Goal: Task Accomplishment & Management: Manage account settings

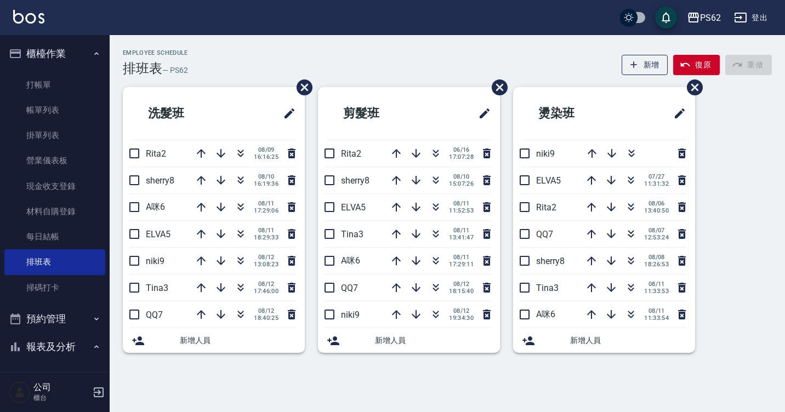
scroll to position [165, 0]
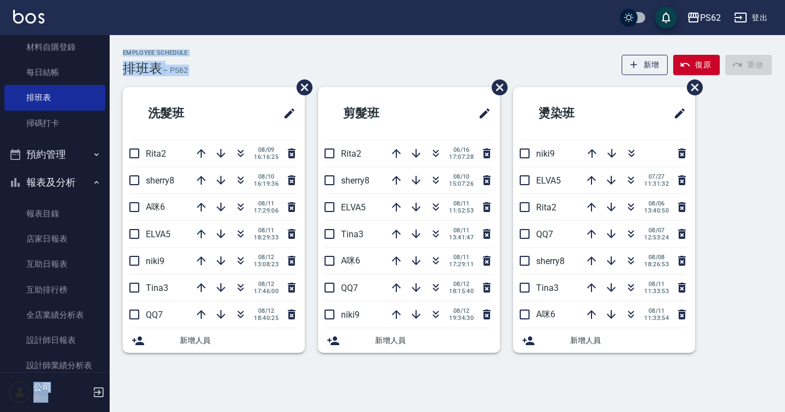
drag, startPoint x: 104, startPoint y: 136, endPoint x: 112, endPoint y: 86, distance: 50.7
click at [112, 86] on div "PS62 登出 櫃檯作業 打帳單 帳單列表 掛單列表 營業儀表板 現金收支登錄 材料自購登錄 每日結帳 排班表 掃碼打卡 預約管理 預約管理 單日預約紀錄 單…" at bounding box center [392, 206] width 785 height 412
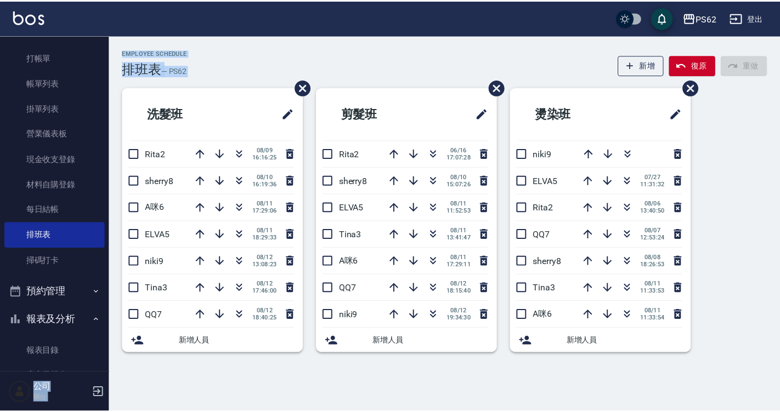
scroll to position [0, 0]
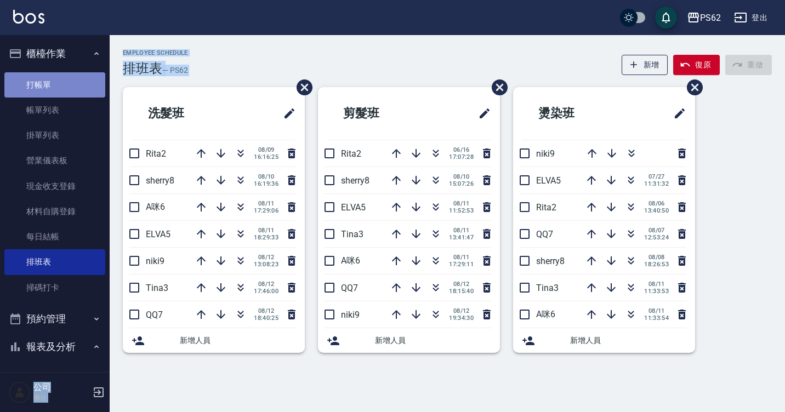
click at [76, 81] on link "打帳單" at bounding box center [54, 84] width 101 height 25
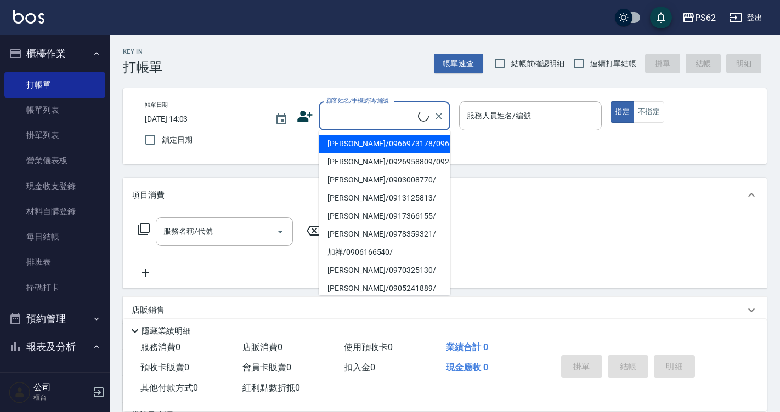
click at [364, 109] on input "顧客姓名/手機號碼/編號" at bounding box center [371, 115] width 94 height 19
type input "u"
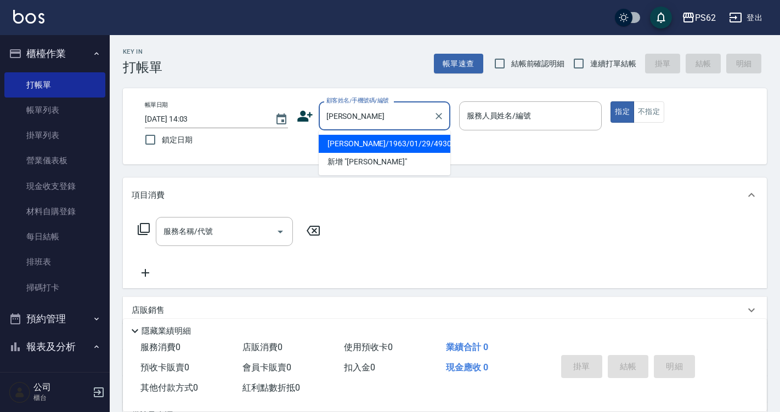
click at [375, 145] on li "[PERSON_NAME]/1963/01/29/4930" at bounding box center [385, 144] width 132 height 18
type input "[PERSON_NAME]/1963/01/29/4930"
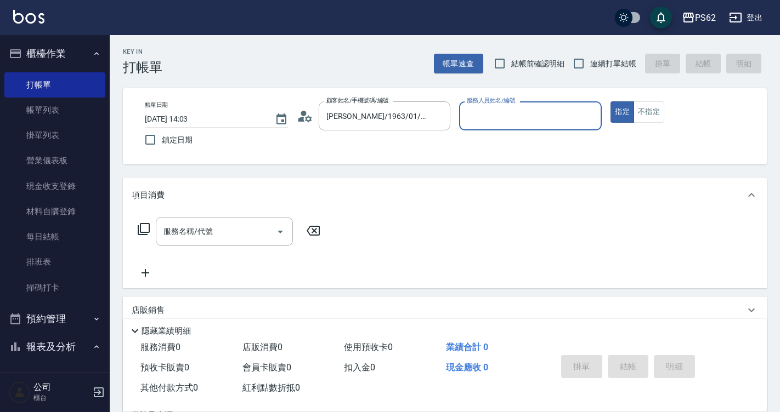
type input "A咪-6"
click at [143, 228] on icon at bounding box center [143, 229] width 13 height 13
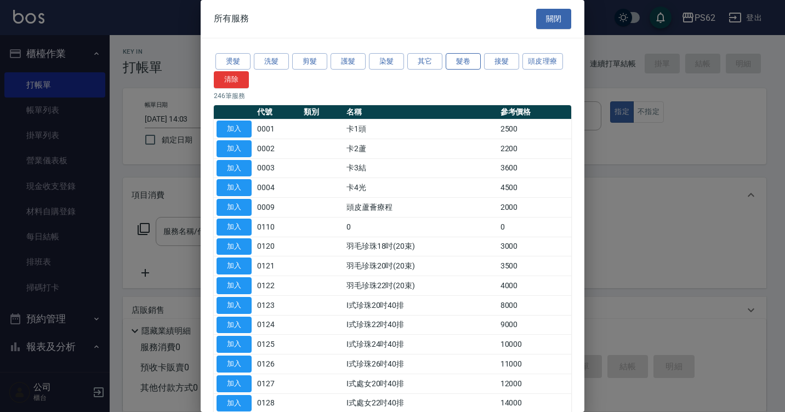
click at [455, 63] on button "髮卷" at bounding box center [463, 61] width 35 height 17
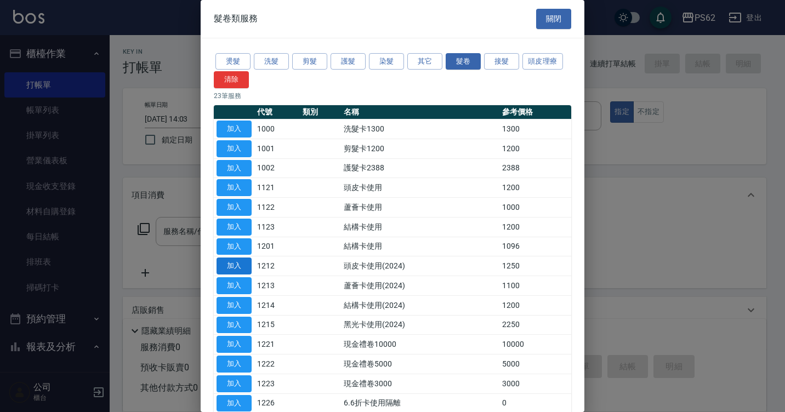
click at [244, 267] on button "加入" at bounding box center [234, 266] width 35 height 17
type input "頭皮卡使用(2024)(1212)"
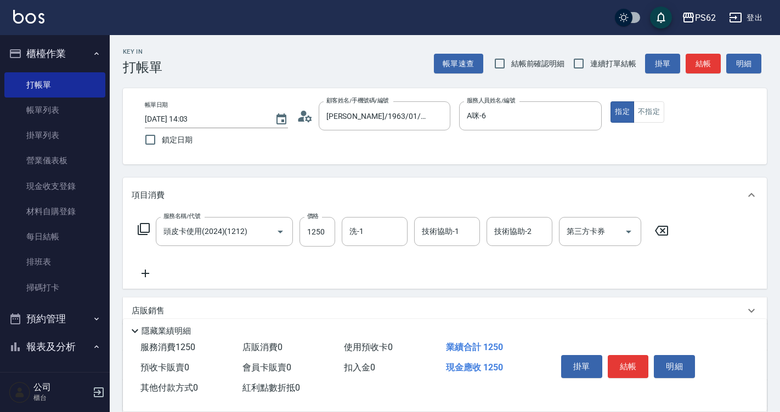
click at [144, 227] on icon at bounding box center [143, 229] width 13 height 13
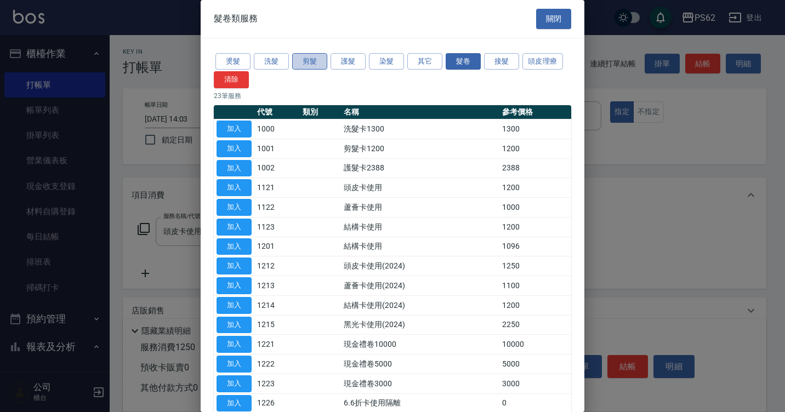
click at [306, 63] on button "剪髮" at bounding box center [309, 61] width 35 height 17
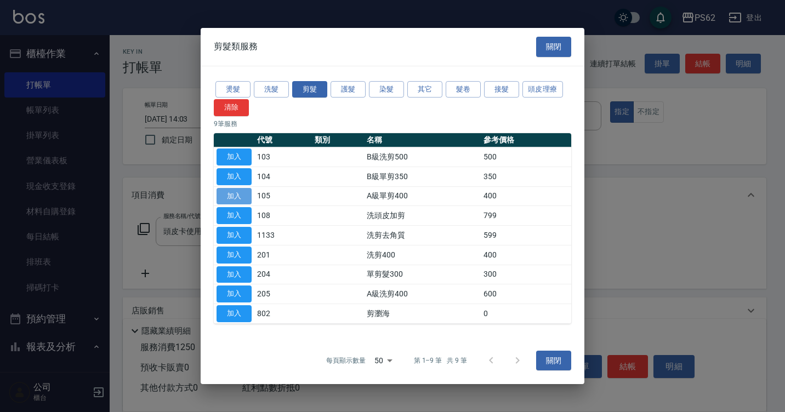
click at [241, 194] on button "加入" at bounding box center [234, 196] width 35 height 17
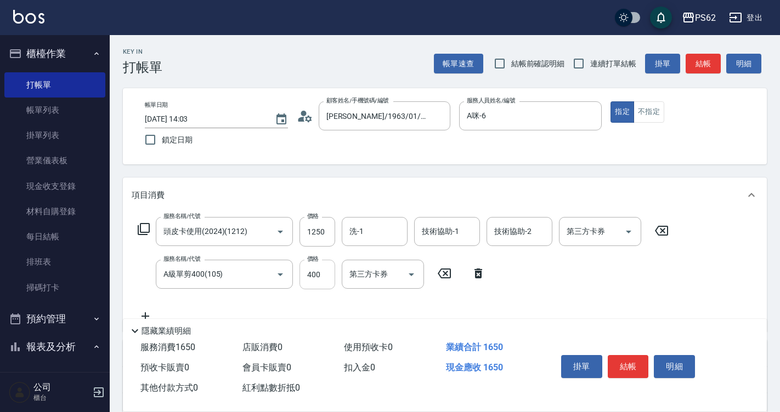
click at [318, 274] on input "400" at bounding box center [317, 275] width 36 height 30
type input "550"
click at [549, 268] on div "服務名稱/代號 頭皮卡使用(2024)(1212) 服務名稱/代號 價格 1250 價格 洗-1 洗-1 技術協助-1 技術協助-1 技術協助-2 技術協助-…" at bounding box center [404, 270] width 544 height 106
click at [625, 231] on icon "Open" at bounding box center [628, 231] width 13 height 13
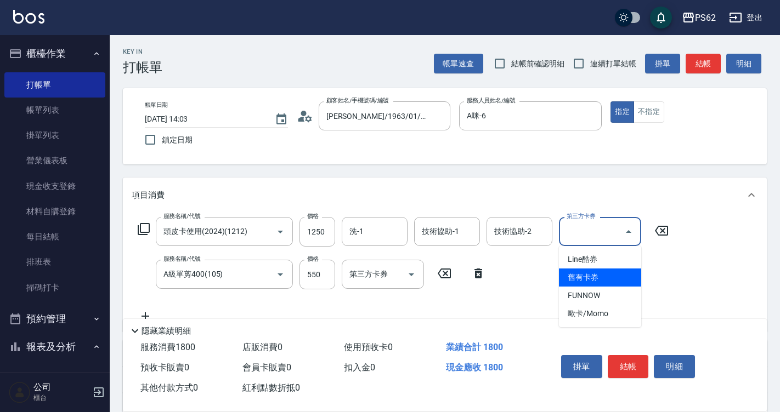
click at [608, 274] on span "舊有卡券" at bounding box center [600, 278] width 82 height 18
type input "舊有卡券"
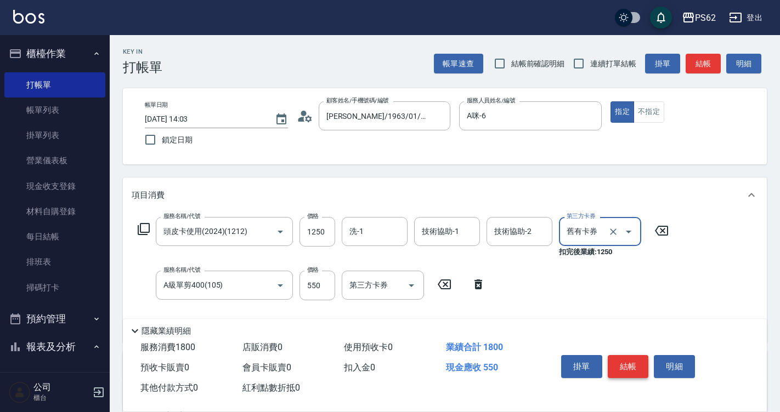
click at [630, 358] on button "結帳" at bounding box center [628, 366] width 41 height 23
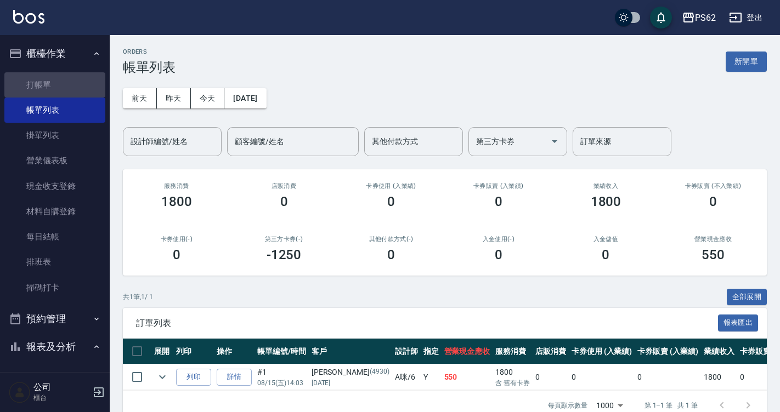
drag, startPoint x: 79, startPoint y: 83, endPoint x: 128, endPoint y: 99, distance: 51.7
click at [79, 83] on link "打帳單" at bounding box center [54, 84] width 101 height 25
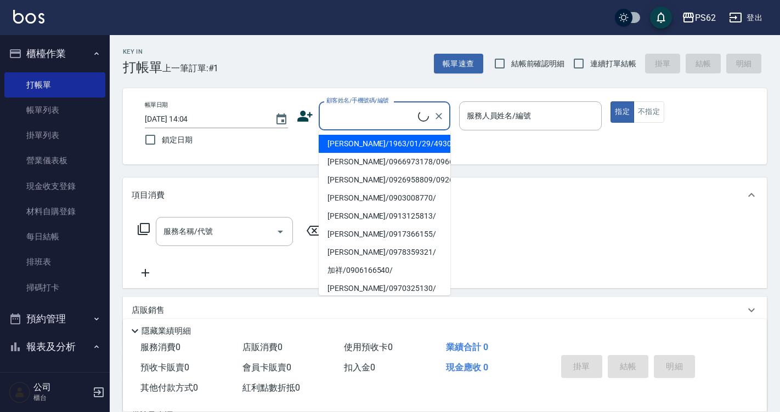
click at [357, 118] on input "顧客姓名/手機號碼/編號" at bounding box center [371, 115] width 94 height 19
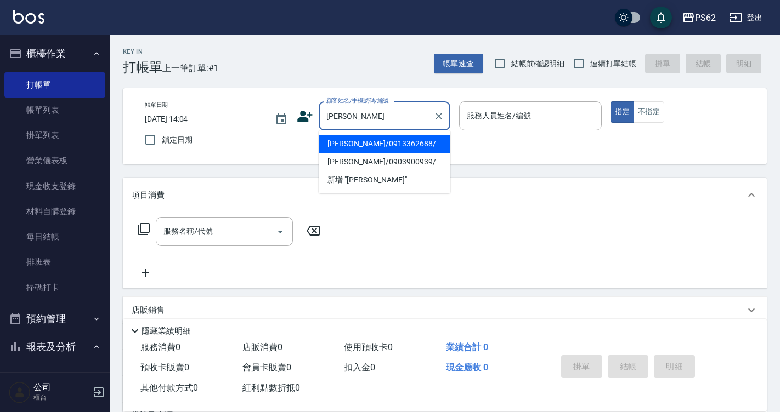
click at [348, 142] on li "[PERSON_NAME]/0913362688/" at bounding box center [385, 144] width 132 height 18
type input "[PERSON_NAME]/0913362688/"
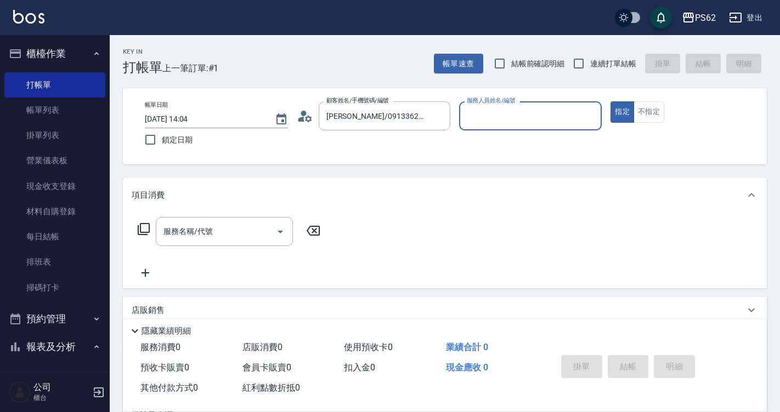
type input "A咪-6"
click at [143, 223] on icon at bounding box center [143, 229] width 13 height 13
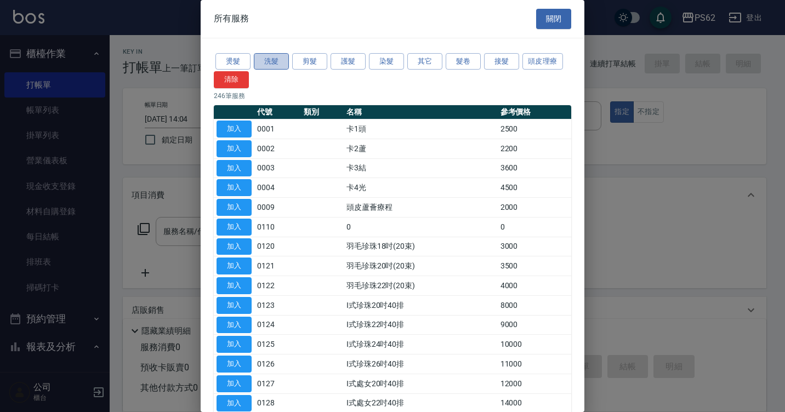
click at [265, 64] on button "洗髮" at bounding box center [271, 61] width 35 height 17
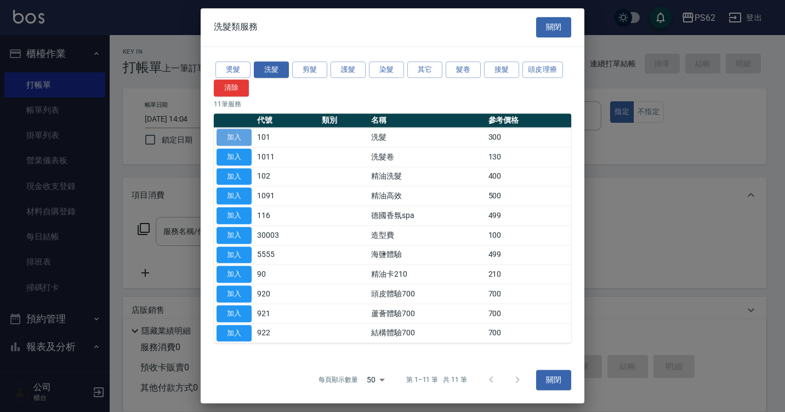
click at [242, 134] on button "加入" at bounding box center [234, 137] width 35 height 17
type input "洗髮(101)"
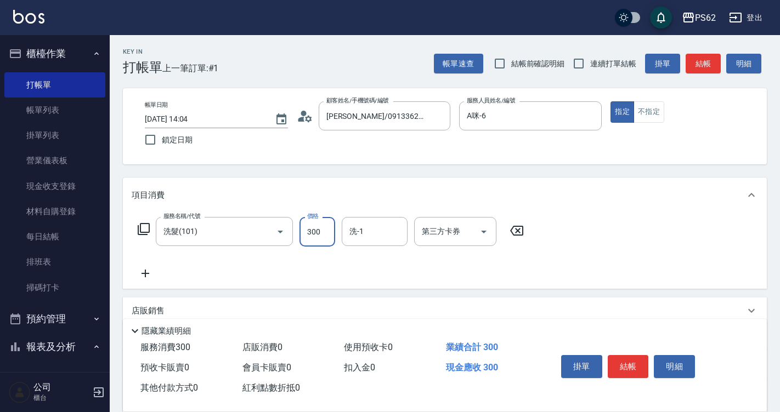
click at [321, 231] on input "300" at bounding box center [317, 232] width 36 height 30
type input "270"
type input "Sunny-23"
click at [616, 359] on button "結帳" at bounding box center [628, 366] width 41 height 23
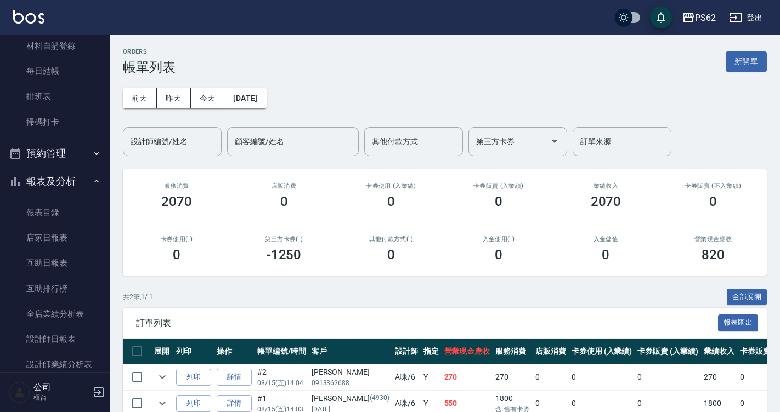
scroll to position [179, 0]
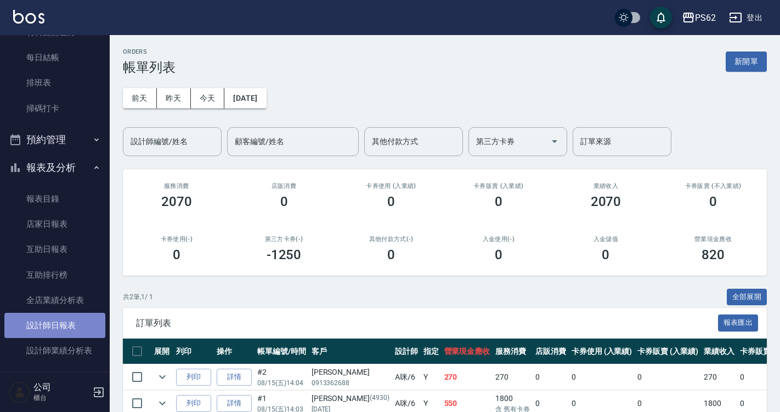
click at [70, 325] on link "設計師日報表" at bounding box center [54, 325] width 101 height 25
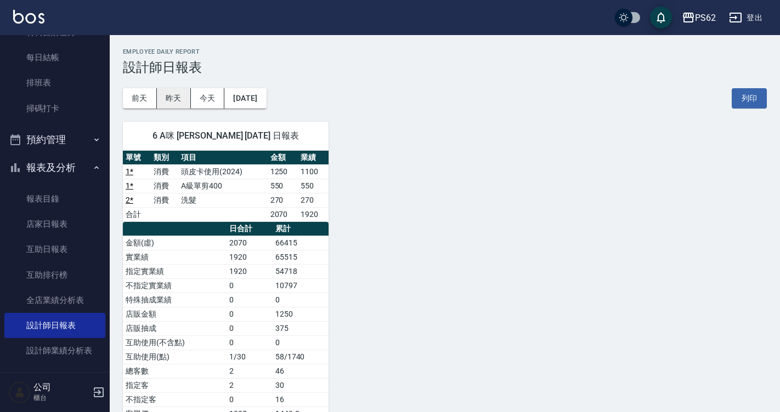
click at [169, 103] on button "昨天" at bounding box center [174, 98] width 34 height 20
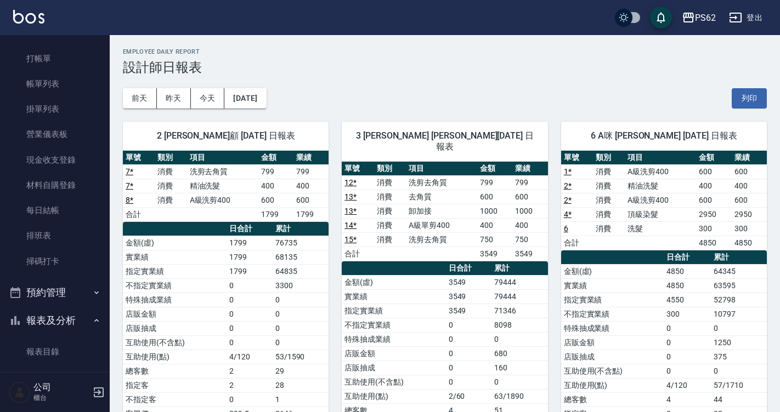
scroll to position [9, 0]
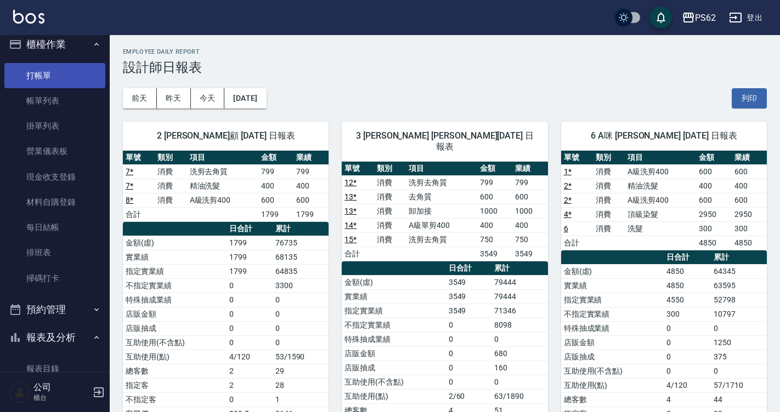
click at [84, 76] on link "打帳單" at bounding box center [54, 75] width 101 height 25
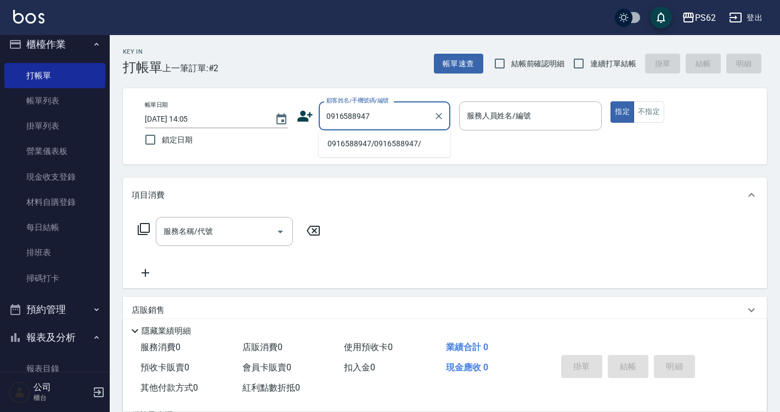
click at [366, 146] on li "0916588947/0916588947/" at bounding box center [385, 144] width 132 height 18
click at [366, 146] on div "帳單日期 [DATE] 14:05 鎖定日期 顧客姓名/手機號碼/編號 0916588947 顧客姓名/手機號碼/編號 服務人員姓名/編號 服務人員姓名/編號…" at bounding box center [445, 126] width 618 height 50
type input "0916588947/0916588947/"
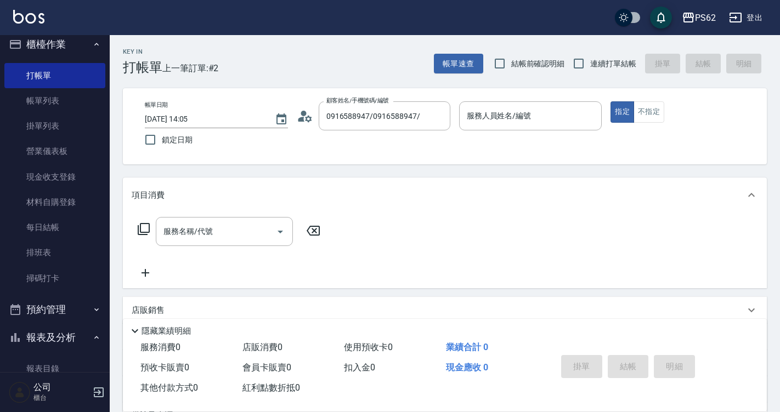
click at [305, 114] on circle at bounding box center [303, 113] width 5 height 5
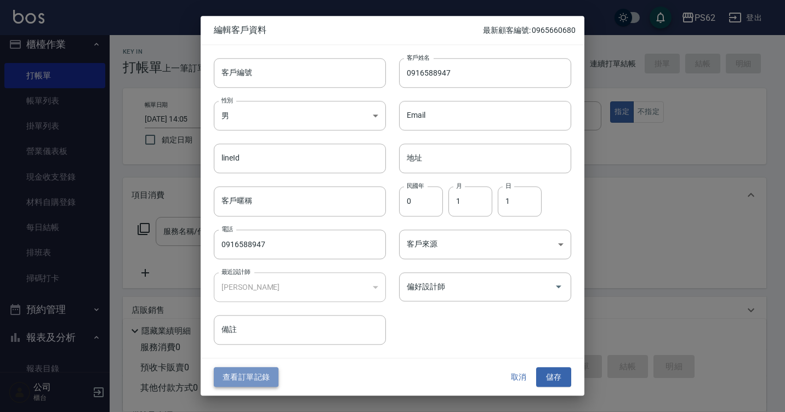
click at [262, 376] on button "查看訂單記錄" at bounding box center [246, 378] width 65 height 20
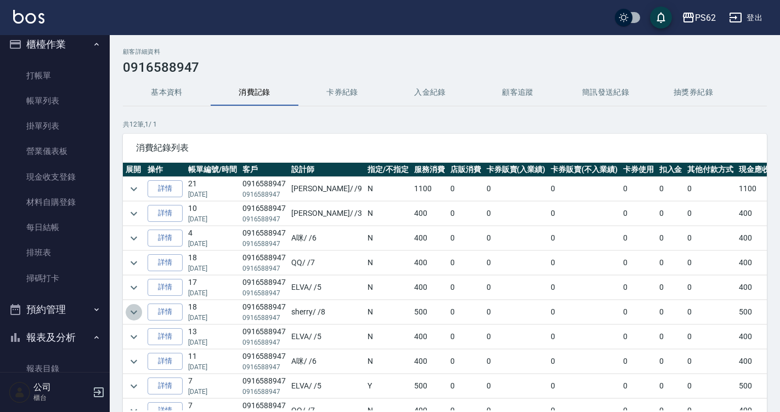
click at [128, 313] on icon "expand row" at bounding box center [133, 312] width 13 height 13
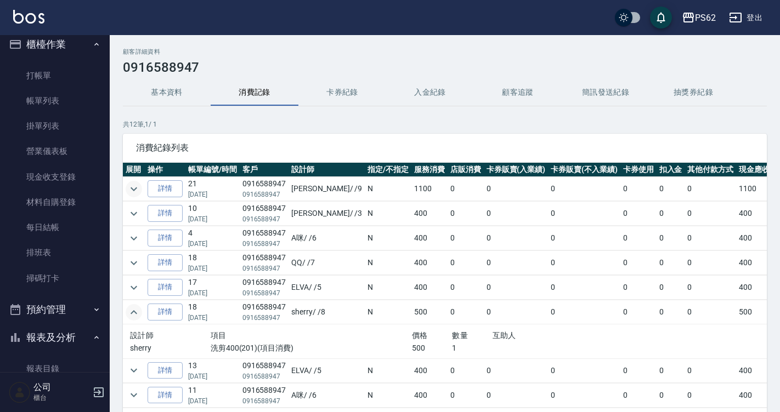
click at [140, 189] on icon "expand row" at bounding box center [133, 189] width 13 height 13
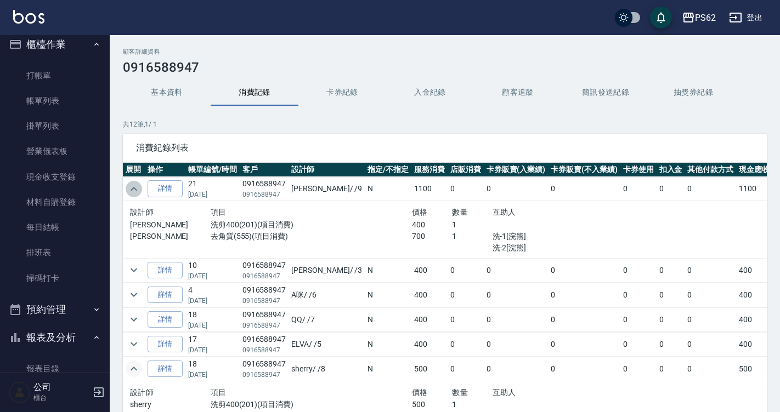
click at [137, 185] on icon "expand row" at bounding box center [133, 189] width 13 height 13
click at [139, 189] on button "expand row" at bounding box center [134, 189] width 16 height 16
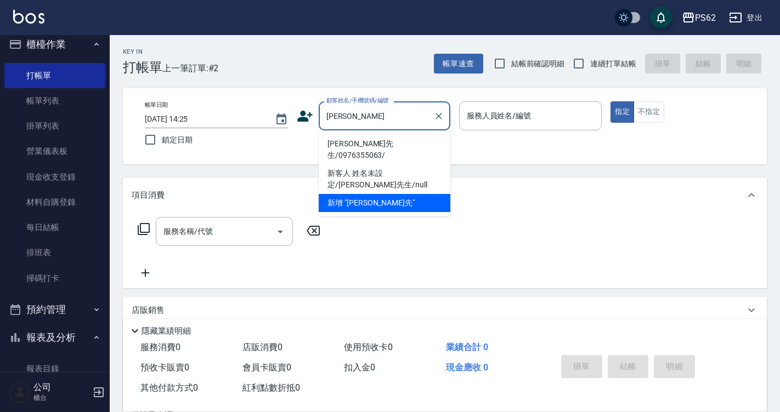
click at [353, 150] on li "[PERSON_NAME]先生/0976355063/" at bounding box center [385, 150] width 132 height 30
type input "[PERSON_NAME]先生/0976355063/"
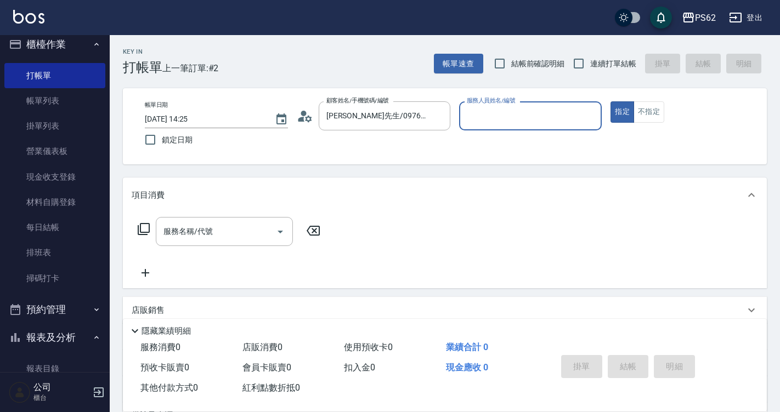
click at [298, 114] on icon at bounding box center [305, 116] width 16 height 16
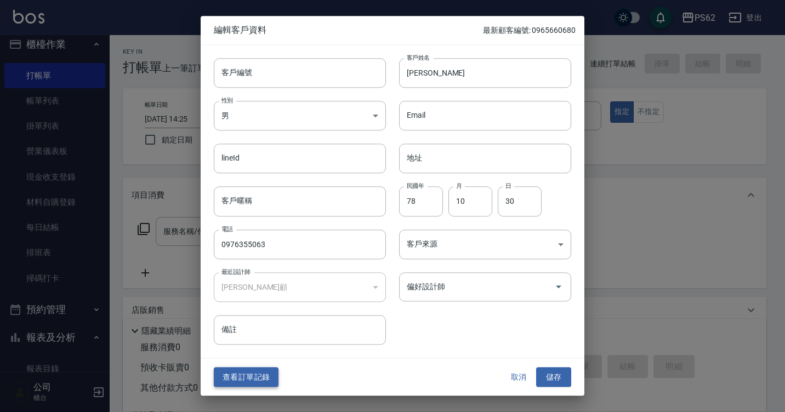
click at [253, 378] on button "查看訂單記錄" at bounding box center [246, 378] width 65 height 20
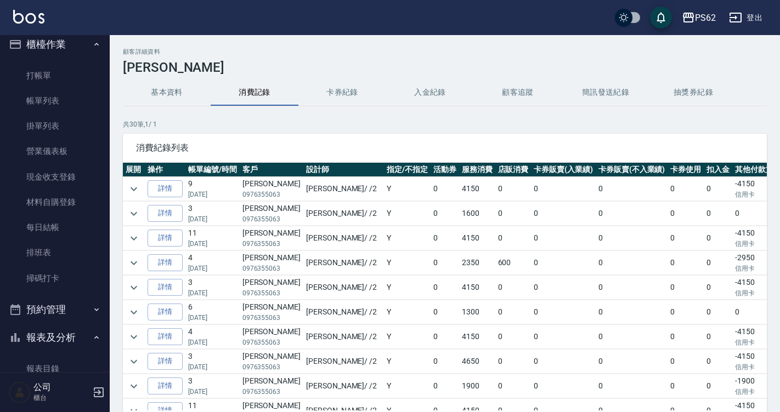
click at [137, 222] on td at bounding box center [134, 214] width 22 height 24
click at [134, 202] on td at bounding box center [134, 214] width 22 height 24
click at [132, 207] on icon "expand row" at bounding box center [133, 213] width 13 height 13
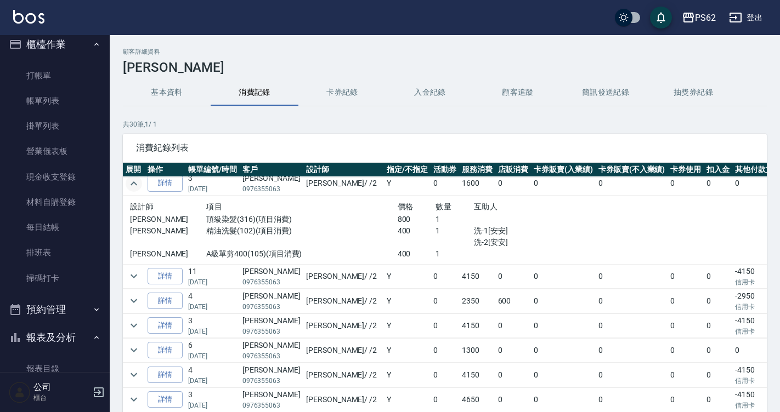
scroll to position [55, 0]
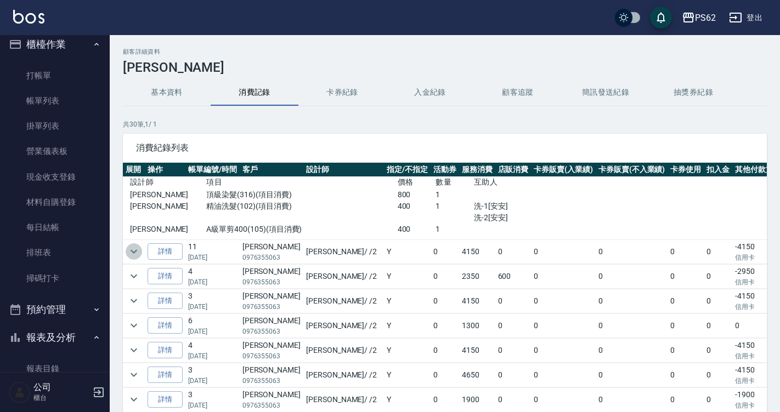
click at [129, 251] on icon "expand row" at bounding box center [133, 251] width 13 height 13
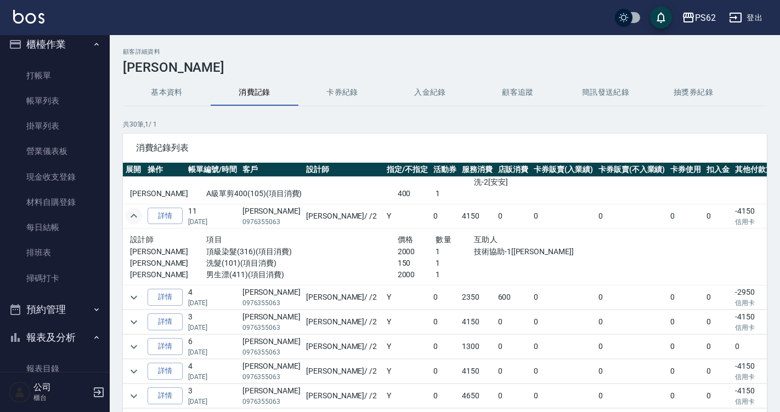
scroll to position [110, 0]
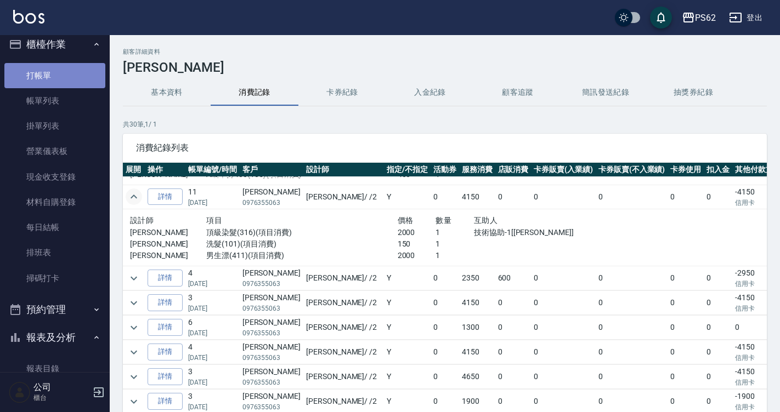
click at [56, 82] on link "打帳單" at bounding box center [54, 75] width 101 height 25
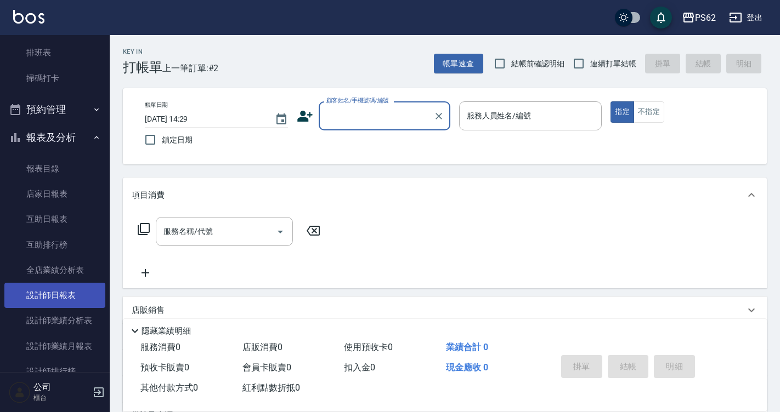
scroll to position [229, 0]
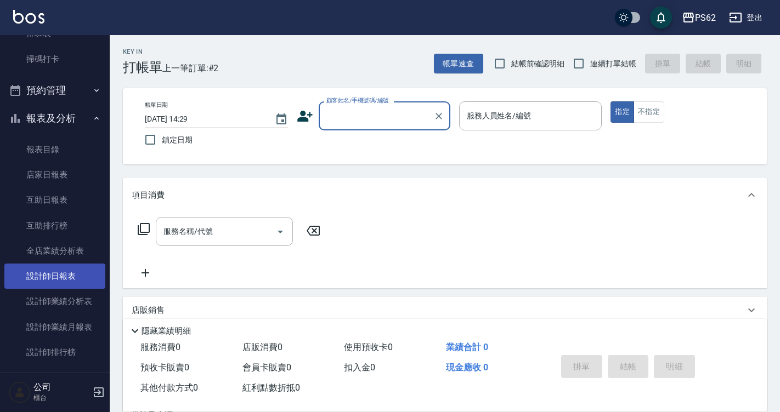
click at [86, 280] on link "設計師日報表" at bounding box center [54, 276] width 101 height 25
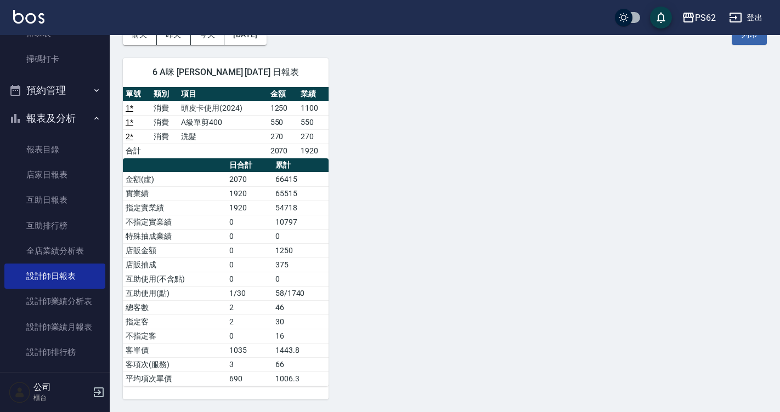
scroll to position [64, 0]
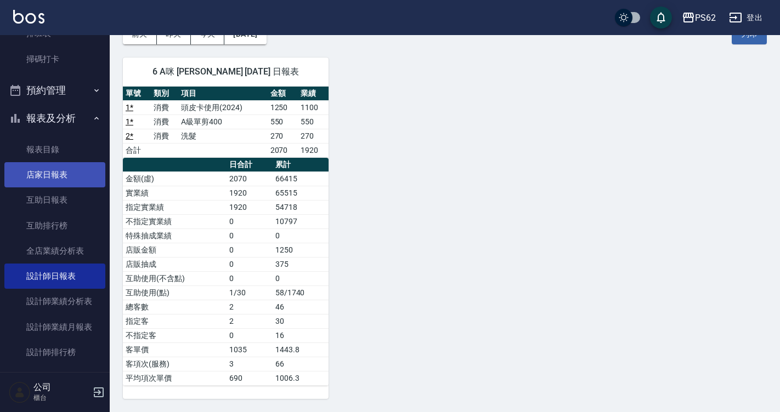
click at [58, 178] on link "店家日報表" at bounding box center [54, 174] width 101 height 25
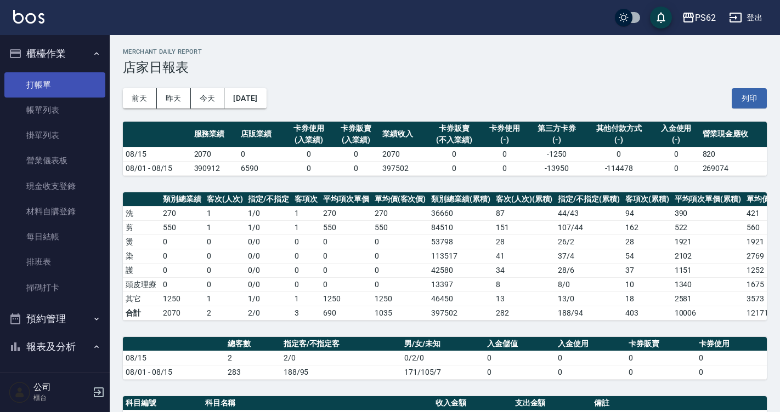
click at [41, 98] on link "帳單列表" at bounding box center [54, 110] width 101 height 25
click at [64, 79] on link "打帳單" at bounding box center [54, 84] width 101 height 25
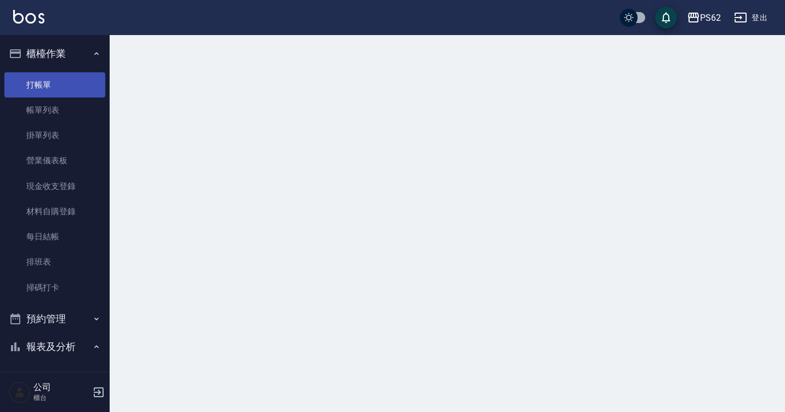
click at [64, 79] on link "打帳單" at bounding box center [54, 84] width 101 height 25
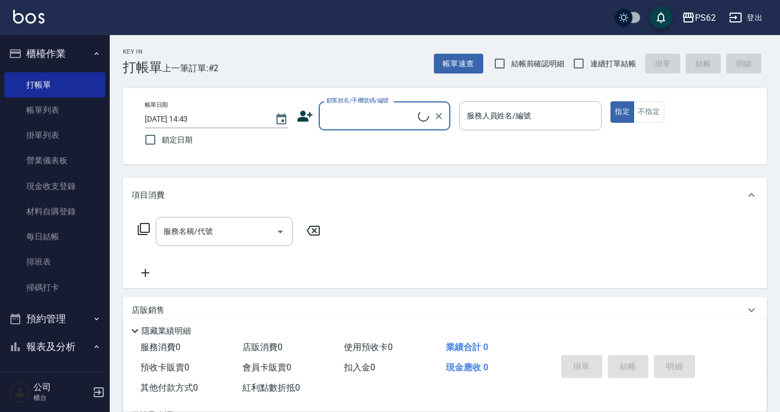
click at [352, 109] on input "顧客姓名/手機號碼/編號" at bounding box center [371, 115] width 94 height 19
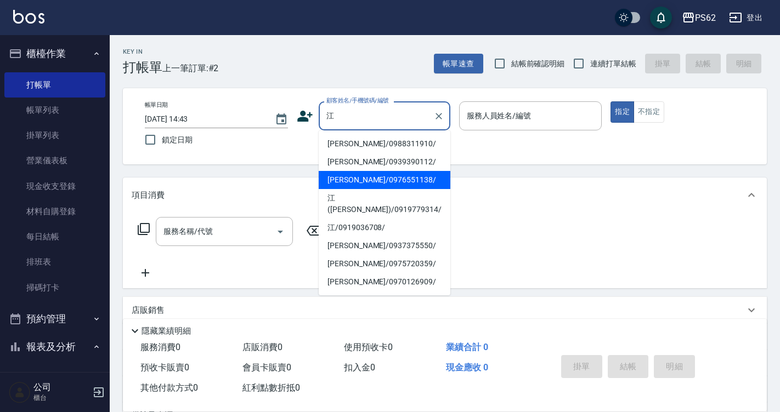
type input "[PERSON_NAME]/0976551138/"
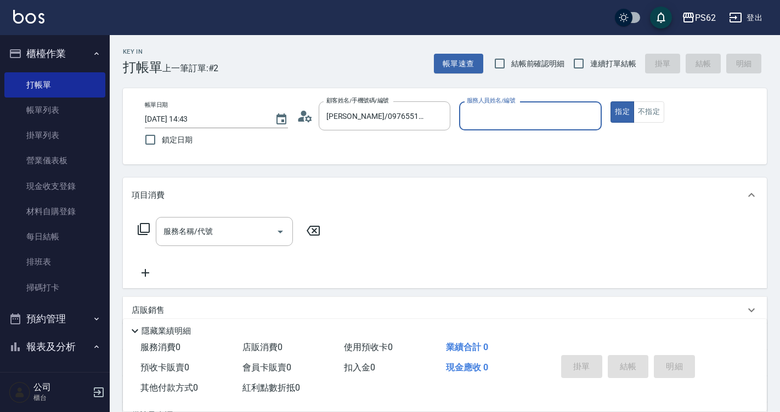
click at [308, 112] on icon at bounding box center [305, 116] width 16 height 16
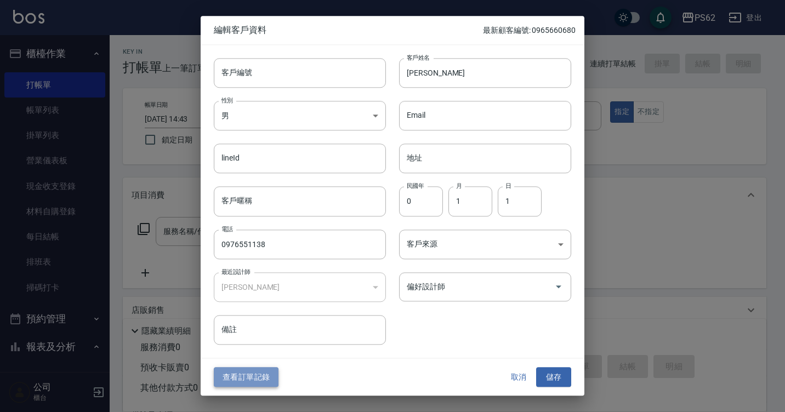
click at [261, 370] on button "查看訂單記錄" at bounding box center [246, 378] width 65 height 20
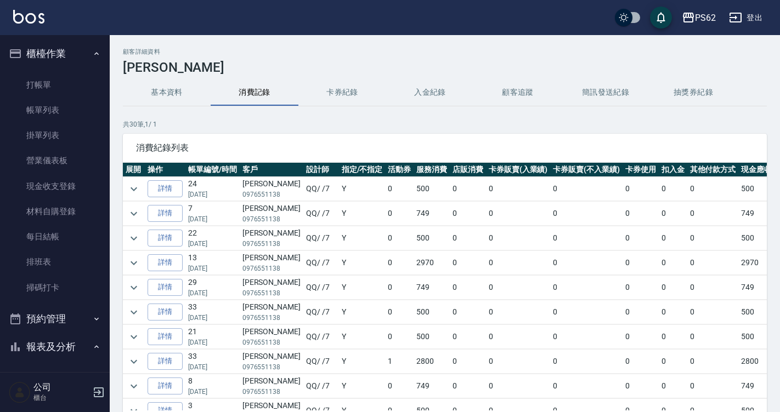
click at [166, 263] on link "詳情" at bounding box center [165, 263] width 35 height 17
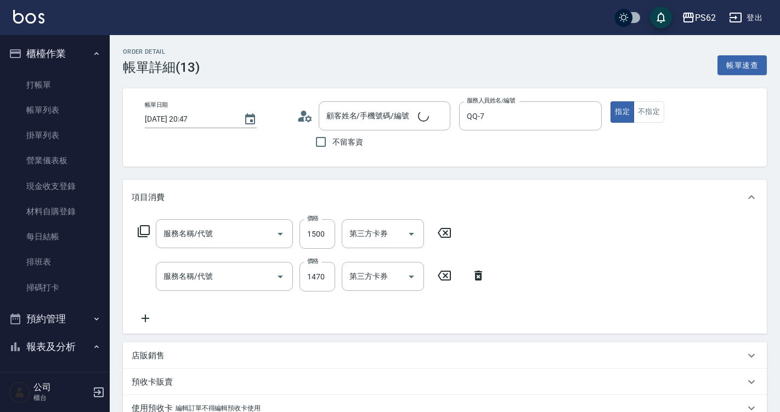
type input "[DATE] 20:47"
type input "QQ-7"
type input "肩上漂(406)"
type input "頂級染髮(316)"
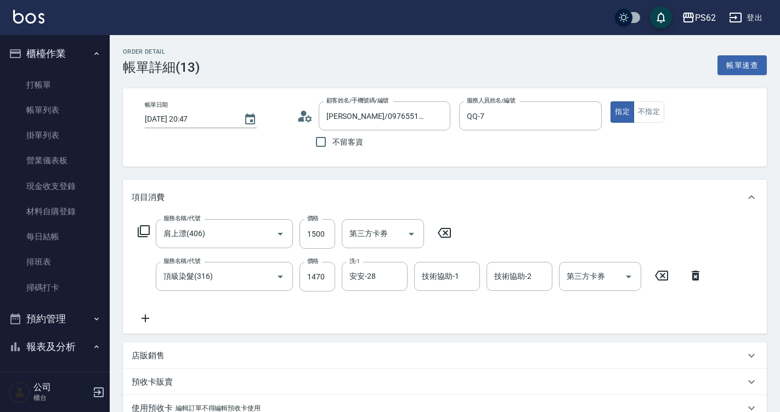
type input "[PERSON_NAME]/0976551138/"
click at [48, 87] on link "打帳單" at bounding box center [54, 84] width 101 height 25
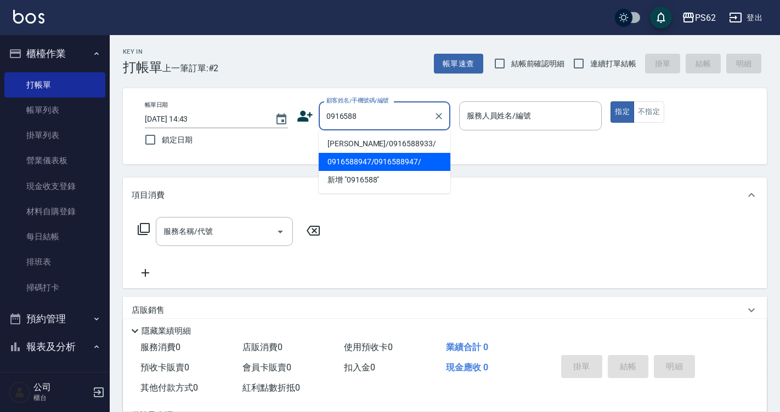
click at [399, 164] on li "0916588947/0916588947/" at bounding box center [385, 162] width 132 height 18
type input "0916588947/0916588947/"
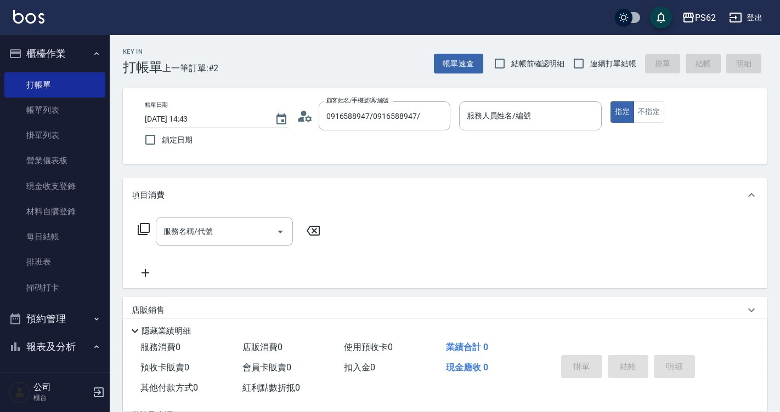
click at [306, 113] on circle at bounding box center [303, 113] width 5 height 5
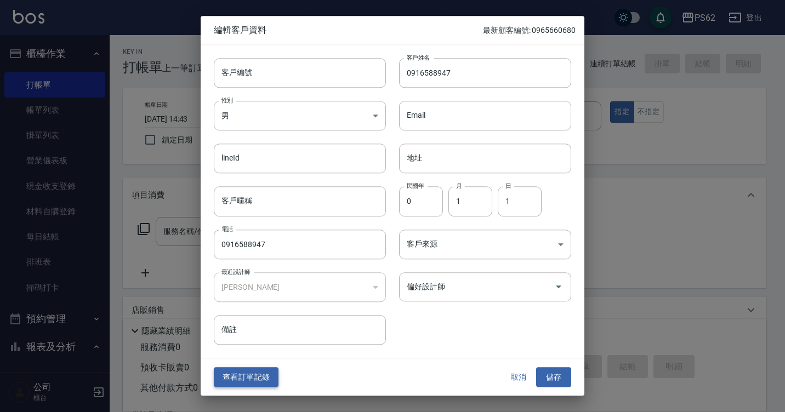
click at [235, 375] on button "查看訂單記錄" at bounding box center [246, 378] width 65 height 20
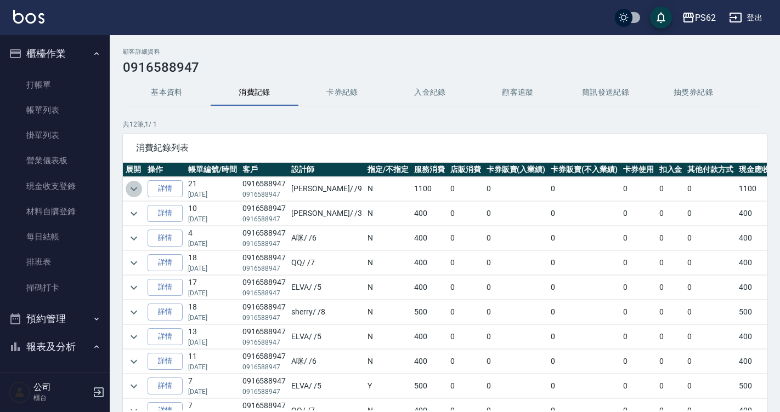
click at [136, 187] on icon "expand row" at bounding box center [133, 189] width 13 height 13
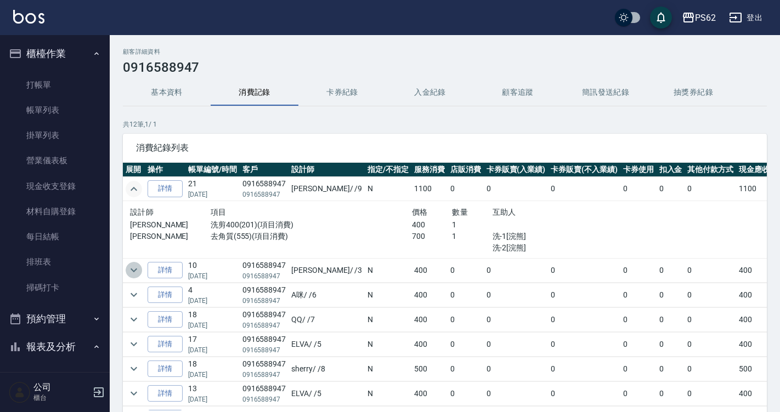
click at [133, 270] on icon "expand row" at bounding box center [133, 270] width 13 height 13
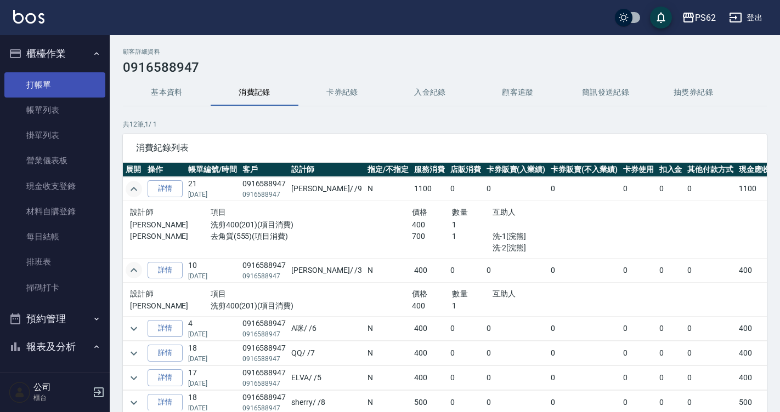
click at [49, 86] on link "打帳單" at bounding box center [54, 84] width 101 height 25
